Goal: Use online tool/utility: Use online tool/utility

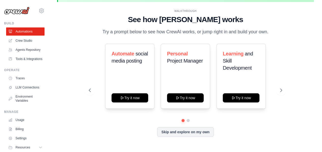
scroll to position [22, 0]
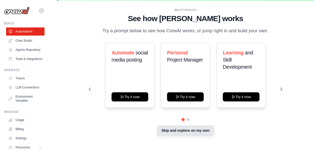
click at [186, 130] on button "Skip and explore on my own" at bounding box center [185, 131] width 57 height 10
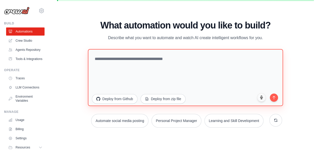
click at [162, 63] on textarea at bounding box center [185, 77] width 195 height 57
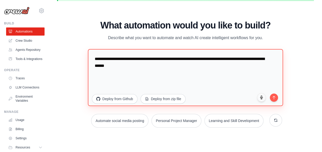
click at [139, 59] on textarea "**********" at bounding box center [185, 77] width 195 height 57
click at [174, 58] on textarea "**********" at bounding box center [185, 77] width 195 height 57
type textarea "**********"
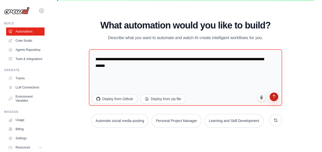
click at [273, 99] on button "submit" at bounding box center [274, 97] width 9 height 9
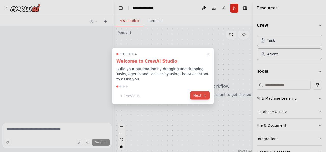
click at [197, 93] on button "Next" at bounding box center [200, 95] width 20 height 8
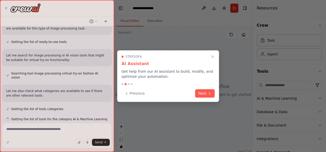
scroll to position [47, 0]
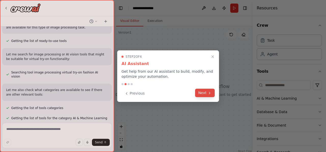
click at [201, 90] on button "Next" at bounding box center [205, 93] width 20 height 8
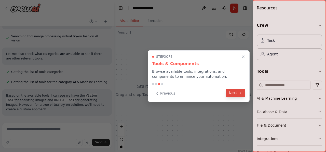
scroll to position [88, 0]
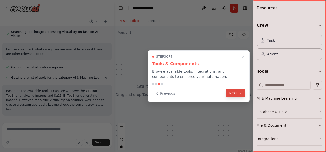
click at [231, 94] on button "Next" at bounding box center [236, 93] width 20 height 8
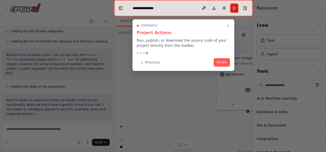
scroll to position [129, 0]
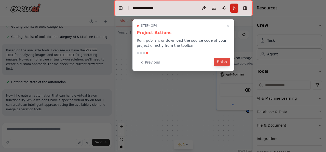
click at [220, 63] on button "Finish" at bounding box center [222, 62] width 16 height 8
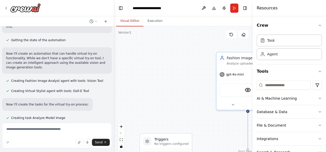
scroll to position [172, 0]
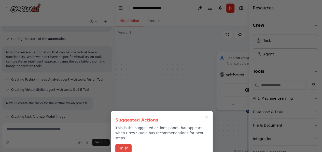
click at [125, 144] on button "Finish" at bounding box center [123, 148] width 16 height 8
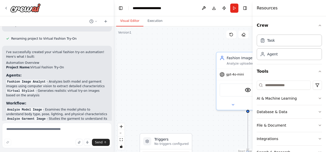
scroll to position [332, 0]
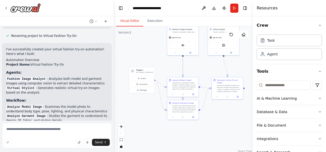
drag, startPoint x: 180, startPoint y: 81, endPoint x: 160, endPoint y: 49, distance: 37.9
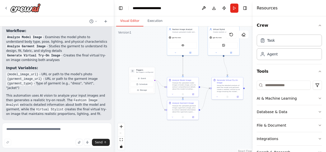
scroll to position [454, 0]
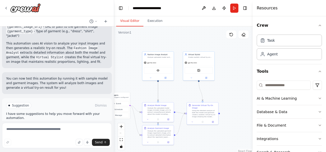
drag, startPoint x: 194, startPoint y: 67, endPoint x: 169, endPoint y: 93, distance: 35.5
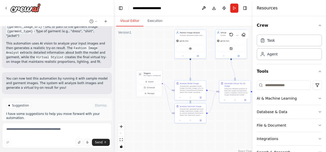
drag, startPoint x: 175, startPoint y: 90, endPoint x: 209, endPoint y: 68, distance: 40.3
click at [66, 125] on span "Run Automation" at bounding box center [59, 127] width 25 height 4
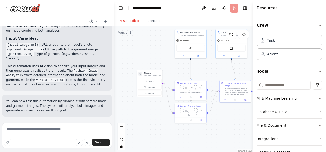
scroll to position [413, 0]
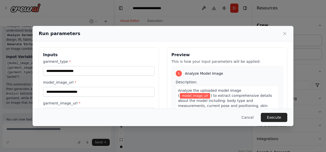
drag, startPoint x: 213, startPoint y: 73, endPoint x: 180, endPoint y: 70, distance: 33.2
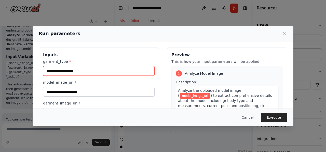
click at [121, 72] on input "garment_type *" at bounding box center [99, 71] width 112 height 10
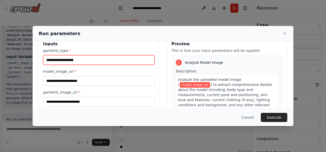
scroll to position [0, 0]
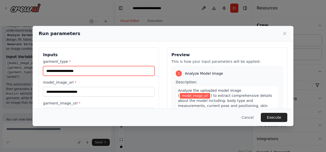
click at [89, 71] on input "garment_type *" at bounding box center [99, 71] width 112 height 10
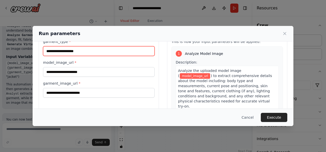
scroll to position [25, 0]
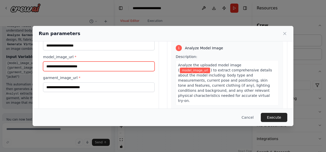
click at [97, 66] on input "model_image_url *" at bounding box center [99, 67] width 112 height 10
click at [150, 66] on input "model_image_url *" at bounding box center [99, 67] width 112 height 10
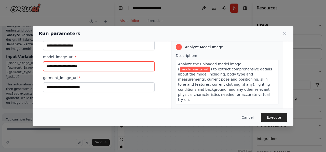
scroll to position [0, 0]
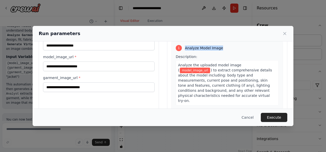
drag, startPoint x: 183, startPoint y: 48, endPoint x: 218, endPoint y: 48, distance: 34.6
click at [218, 48] on span "Analyze Model Image" at bounding box center [204, 48] width 38 height 5
copy span "Analyze Model Image"
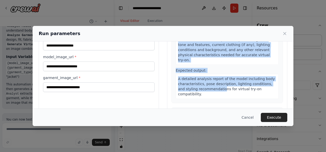
scroll to position [51, 0]
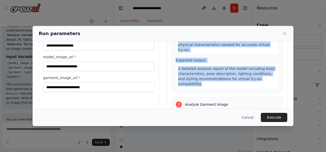
drag, startPoint x: 174, startPoint y: 56, endPoint x: 233, endPoint y: 67, distance: 60.8
click at [263, 74] on div "Description: Analyze the uploaded model image ( model_image_url ) to extract co…" at bounding box center [227, 46] width 103 height 86
copy div "Description: Analyze the uploaded model image ( model_image_url ) to extract co…"
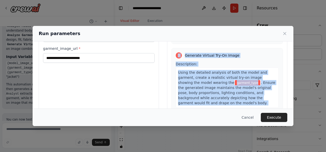
scroll to position [65, 0]
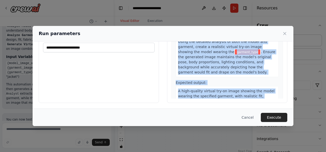
drag, startPoint x: 174, startPoint y: 68, endPoint x: 261, endPoint y: 90, distance: 89.9
click at [261, 90] on div "1 Analyze Model Image Description: Analyze the uploaded model image ( model_ima…" at bounding box center [227, 50] width 112 height 98
copy div "2 Analyze Garment Image Description: Analyze the uploaded garment image ( garme…"
